Goal: Information Seeking & Learning: Learn about a topic

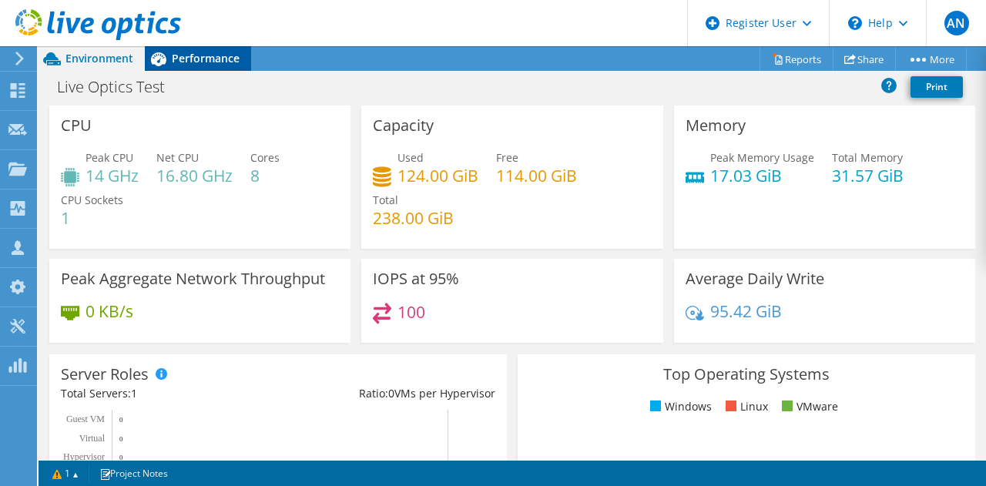
click at [220, 61] on span "Performance" at bounding box center [206, 58] width 68 height 15
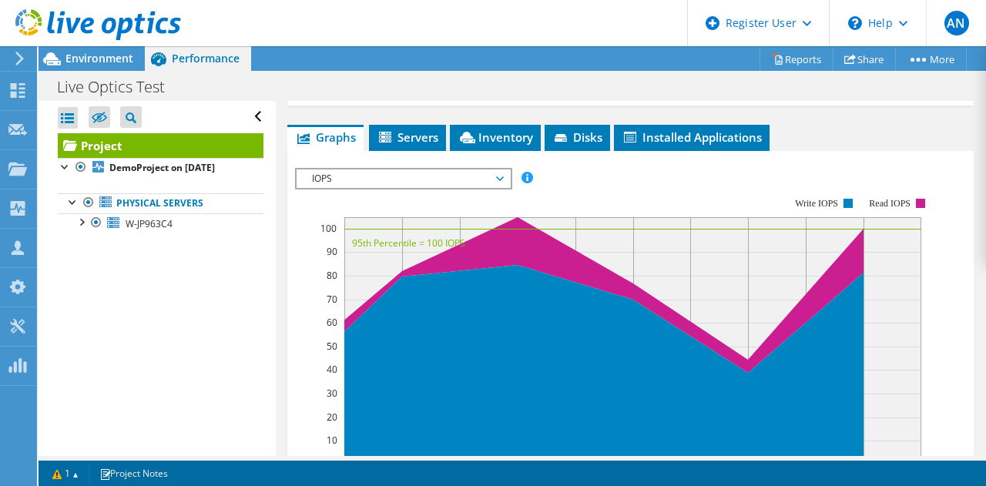
scroll to position [128, 0]
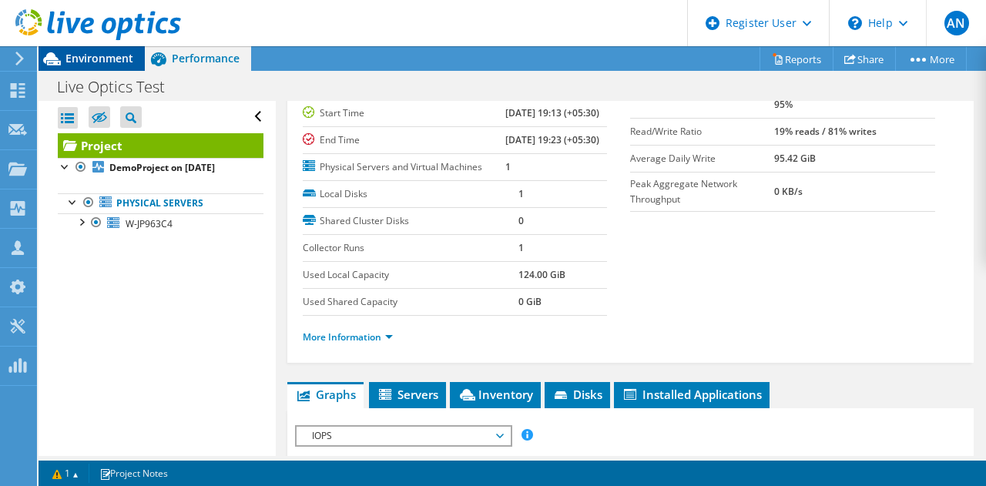
click at [111, 64] on span "Environment" at bounding box center [99, 58] width 68 height 15
